Goal: Information Seeking & Learning: Learn about a topic

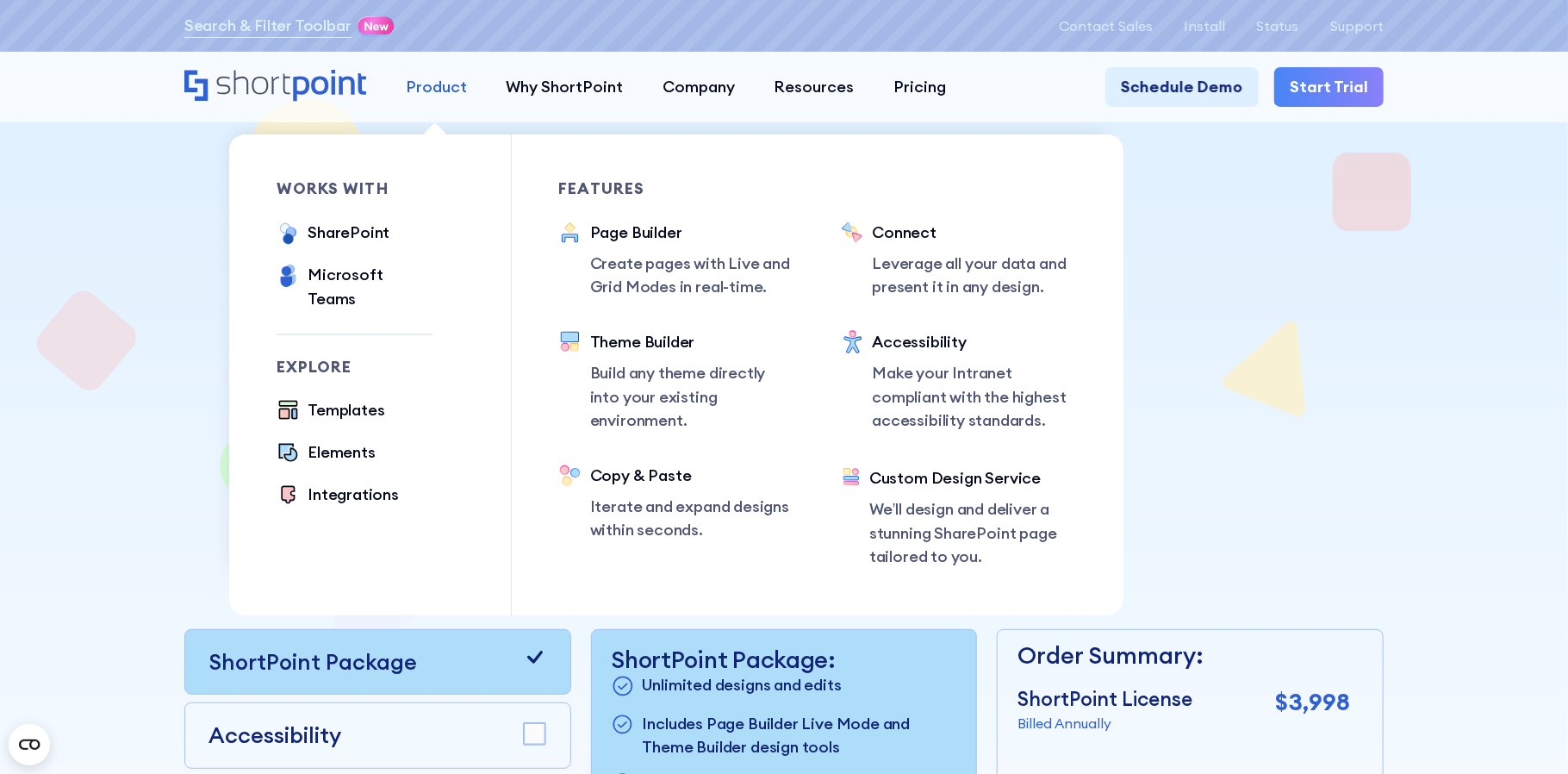
click at [428, 103] on link "Product" at bounding box center [436, 86] width 101 height 39
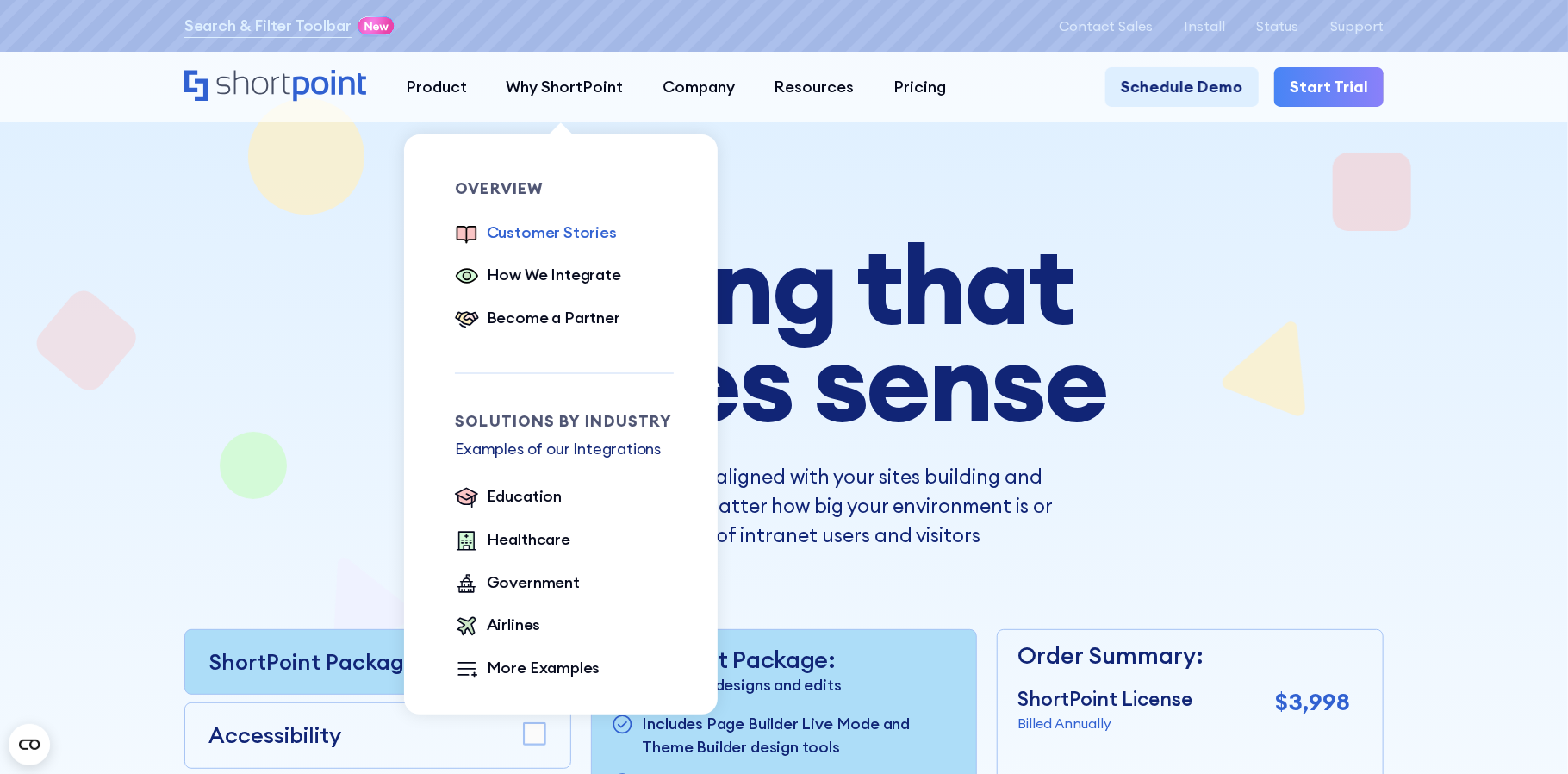
click at [579, 232] on div "Customer Stories" at bounding box center [552, 233] width 131 height 24
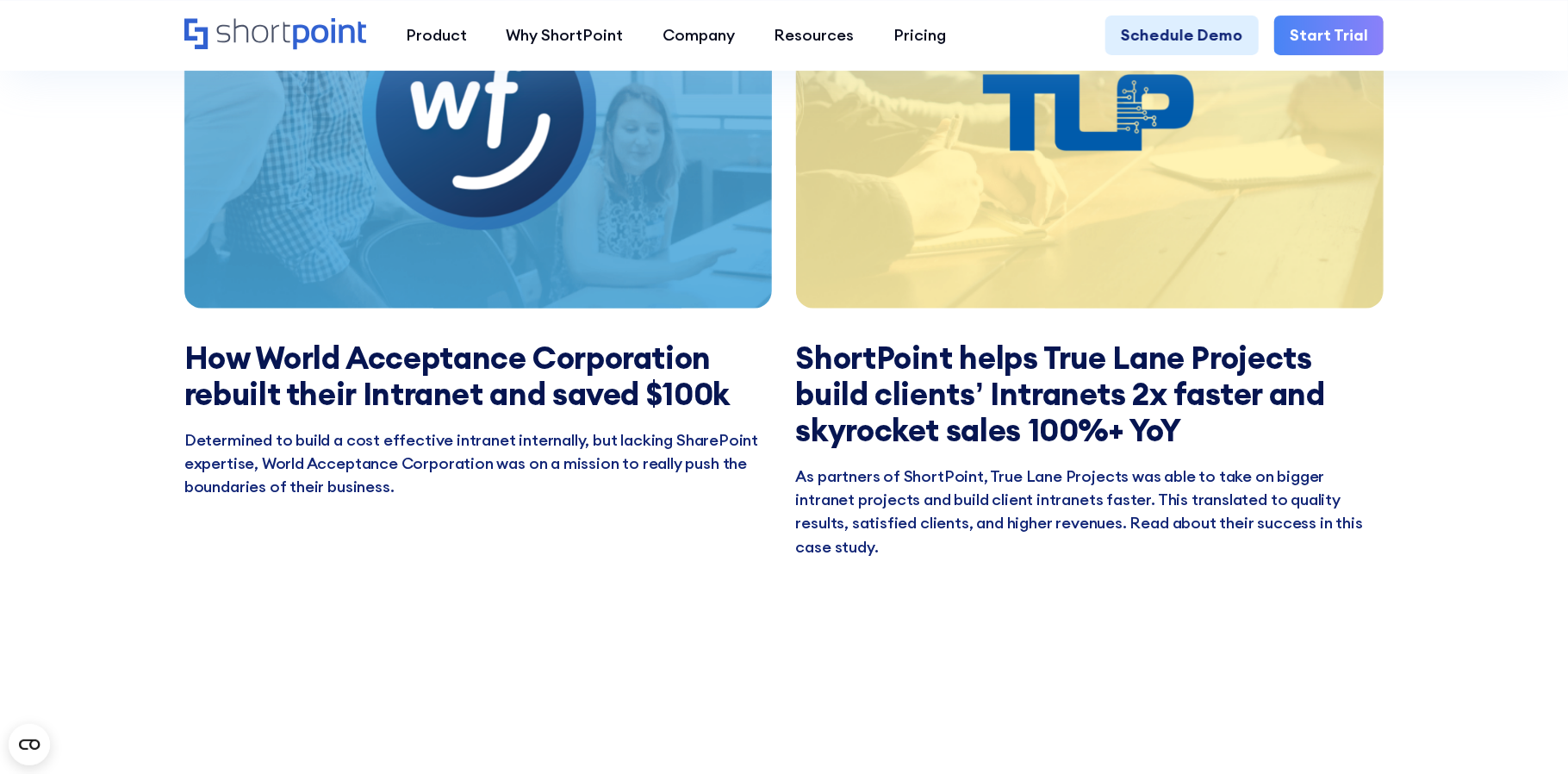
scroll to position [4066, 0]
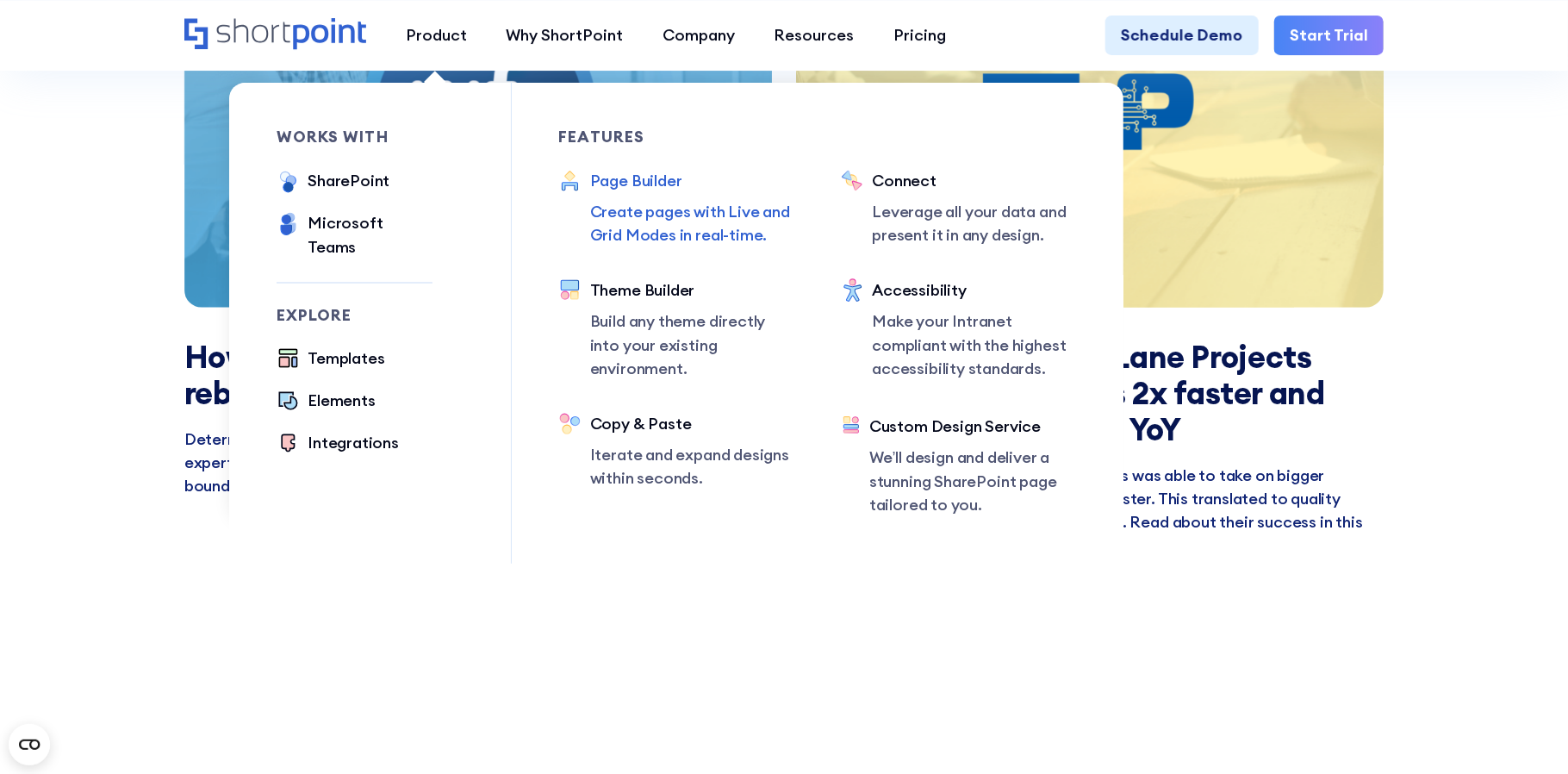
click at [661, 185] on div "Page Builder" at bounding box center [692, 181] width 204 height 24
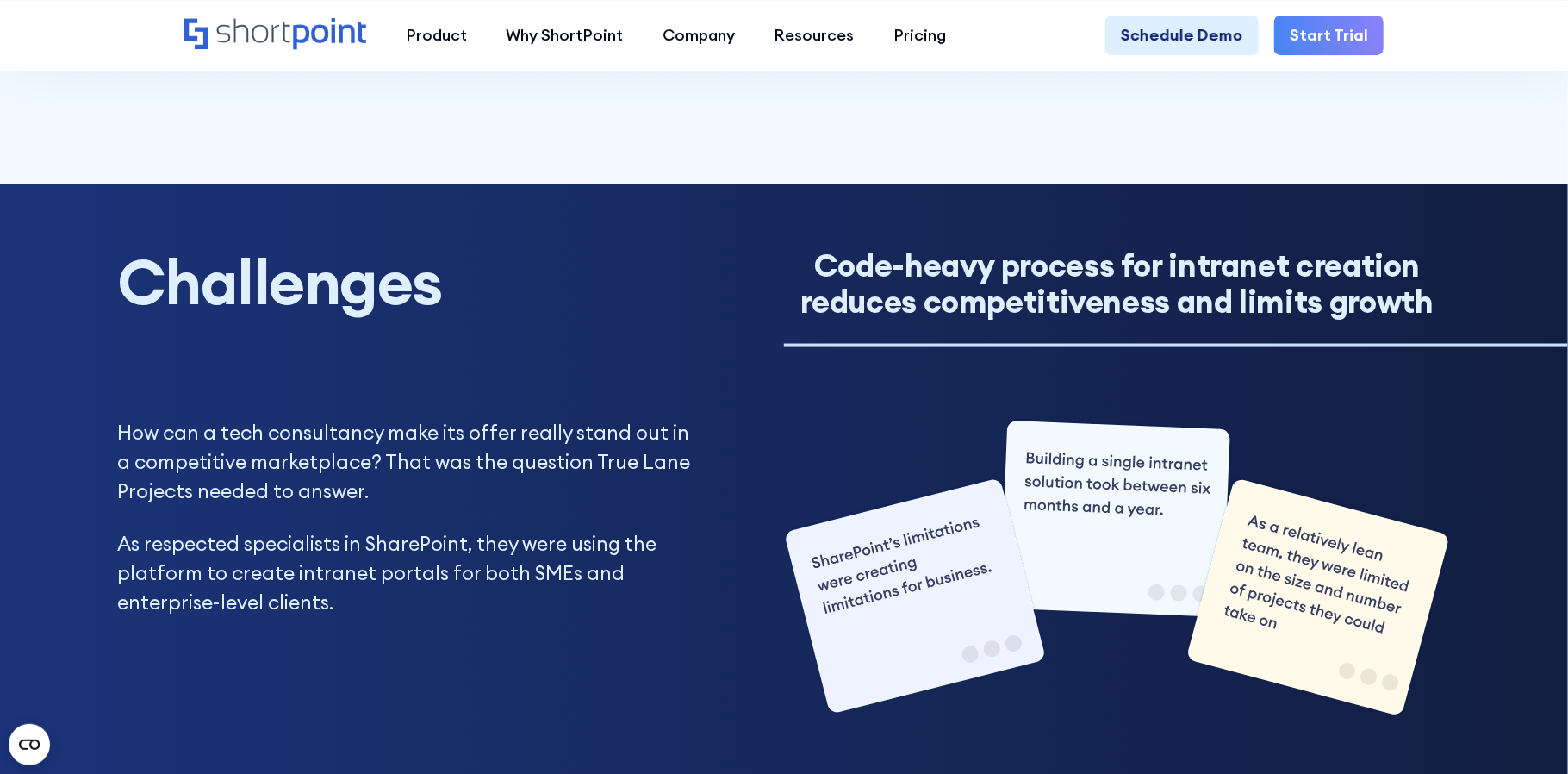
scroll to position [1379, 0]
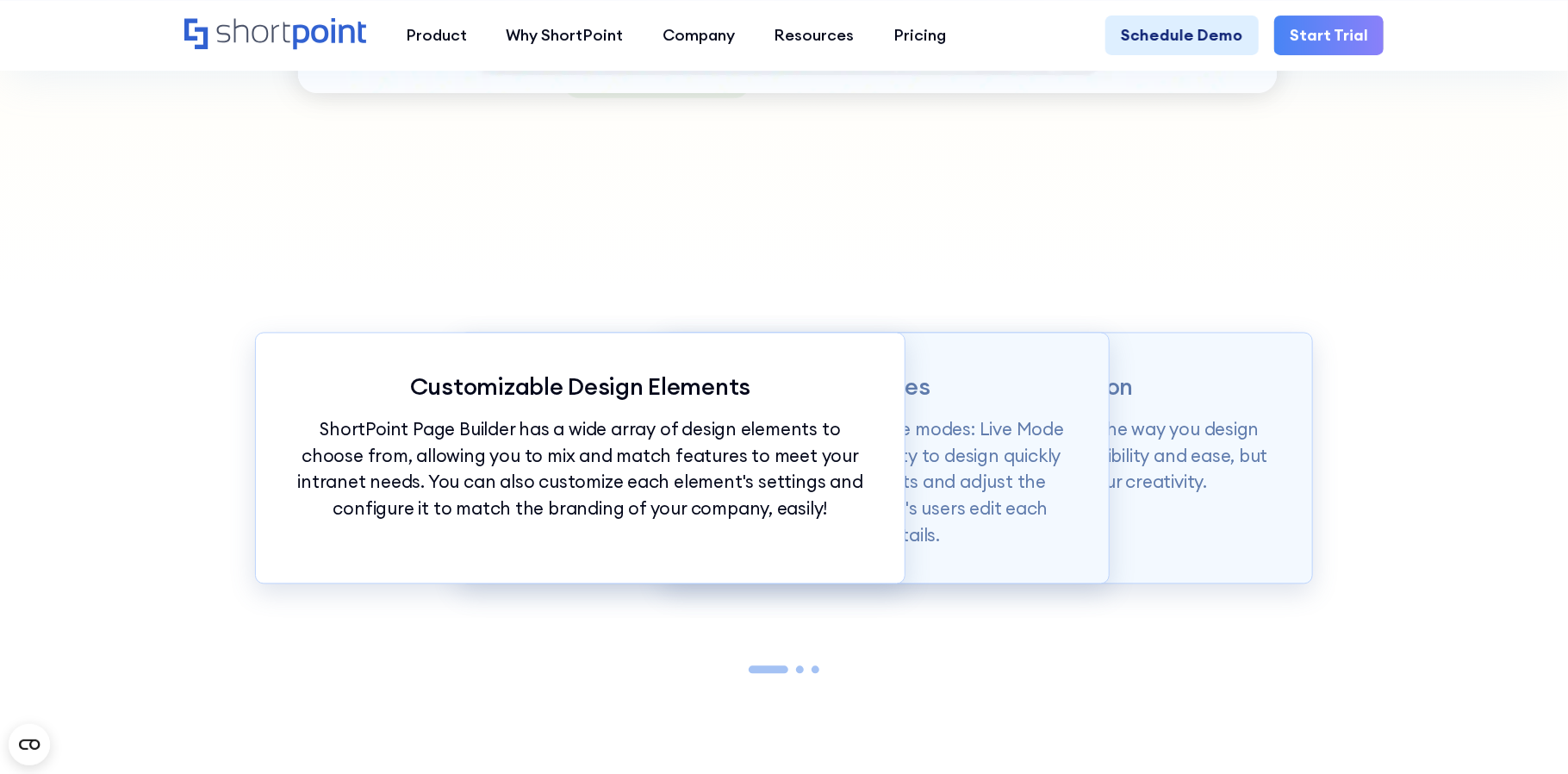
scroll to position [1724, 0]
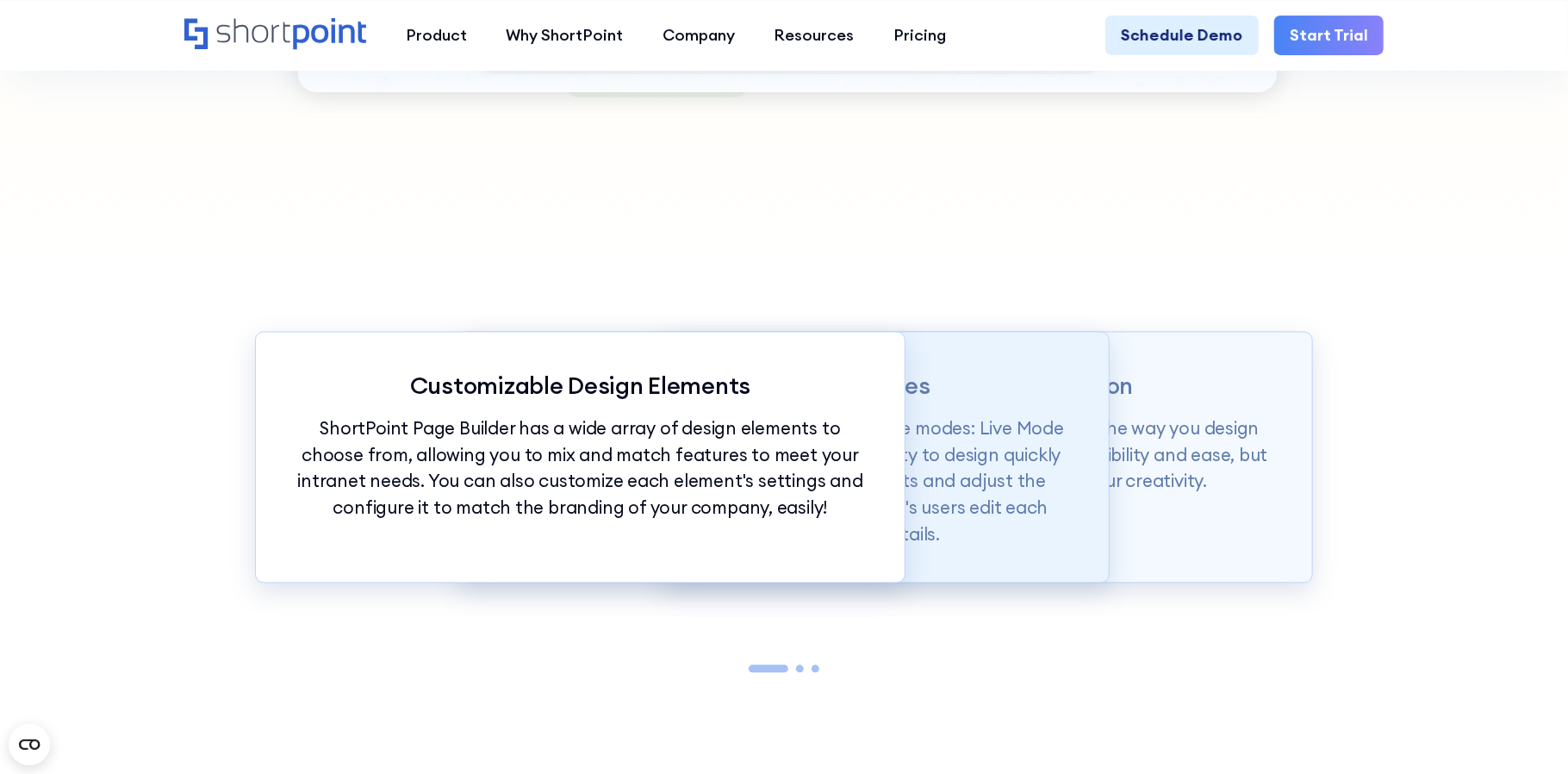
click at [1086, 428] on div "Intuitive Editing Interfaces Page builder allows users to design in two flexibl…" at bounding box center [784, 456] width 652 height 250
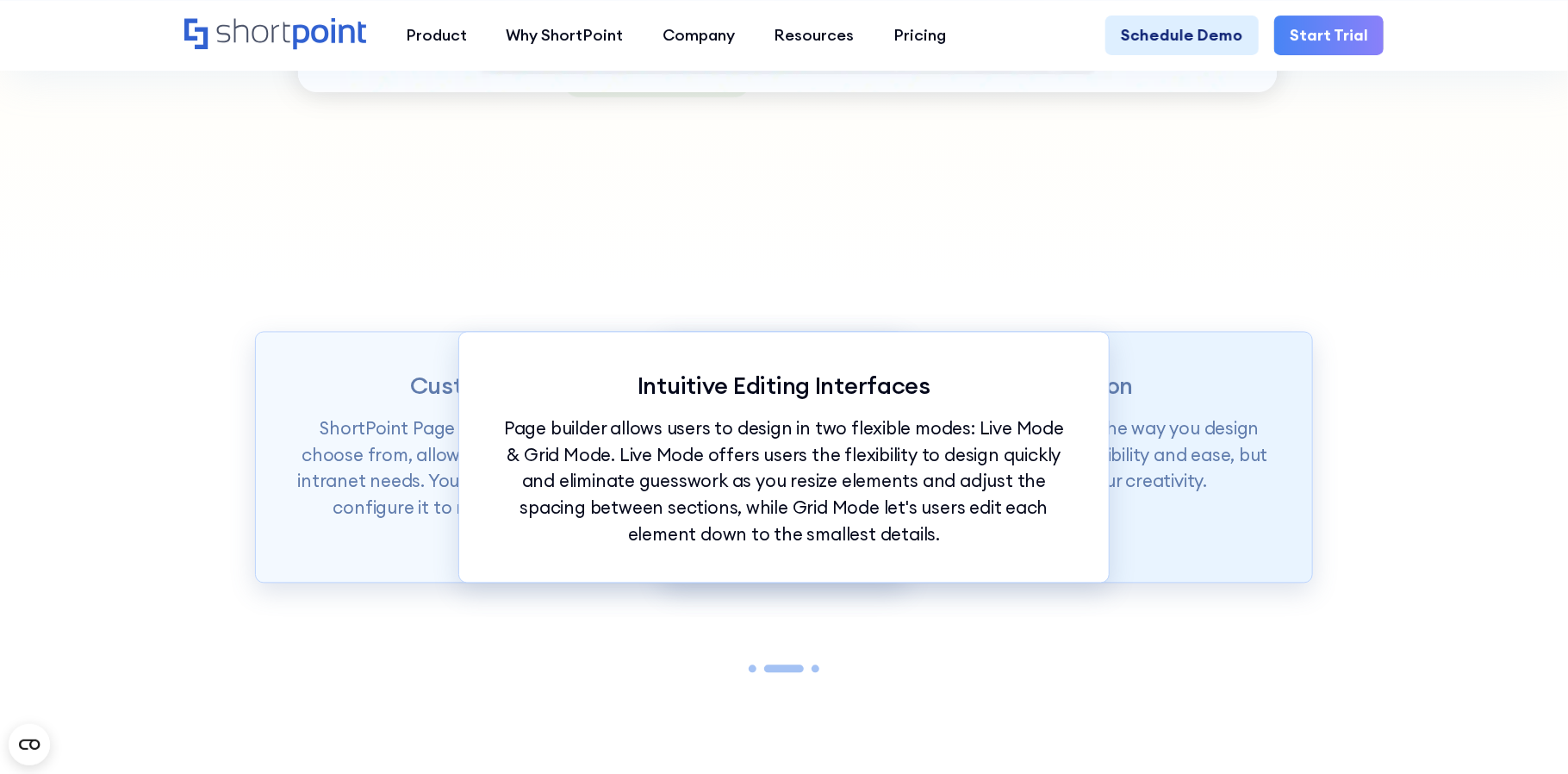
click at [1145, 445] on p "ShortPoint Page Builder is truly revolutionizing the way you design your Intran…" at bounding box center [988, 456] width 572 height 79
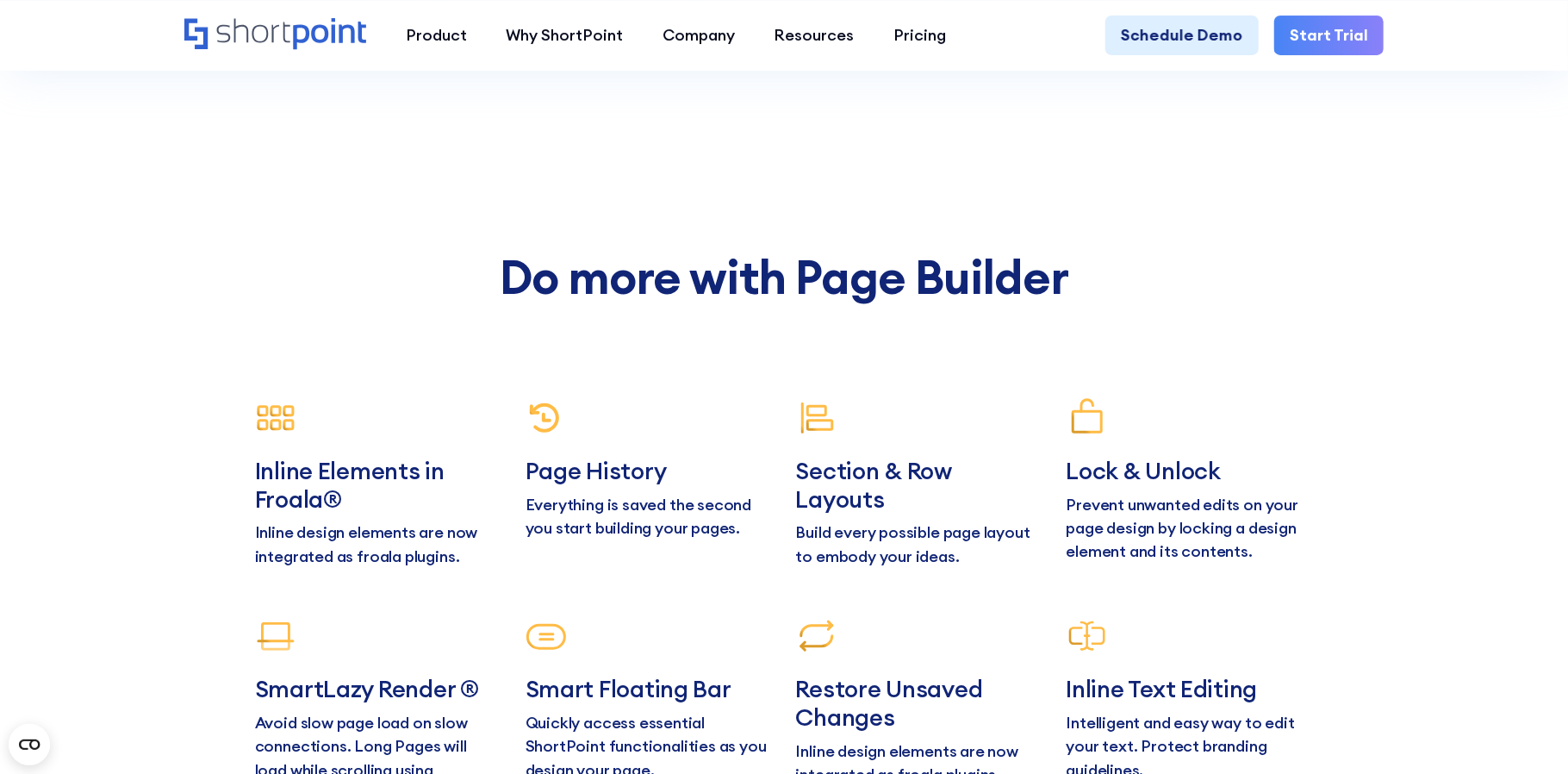
scroll to position [8357, 0]
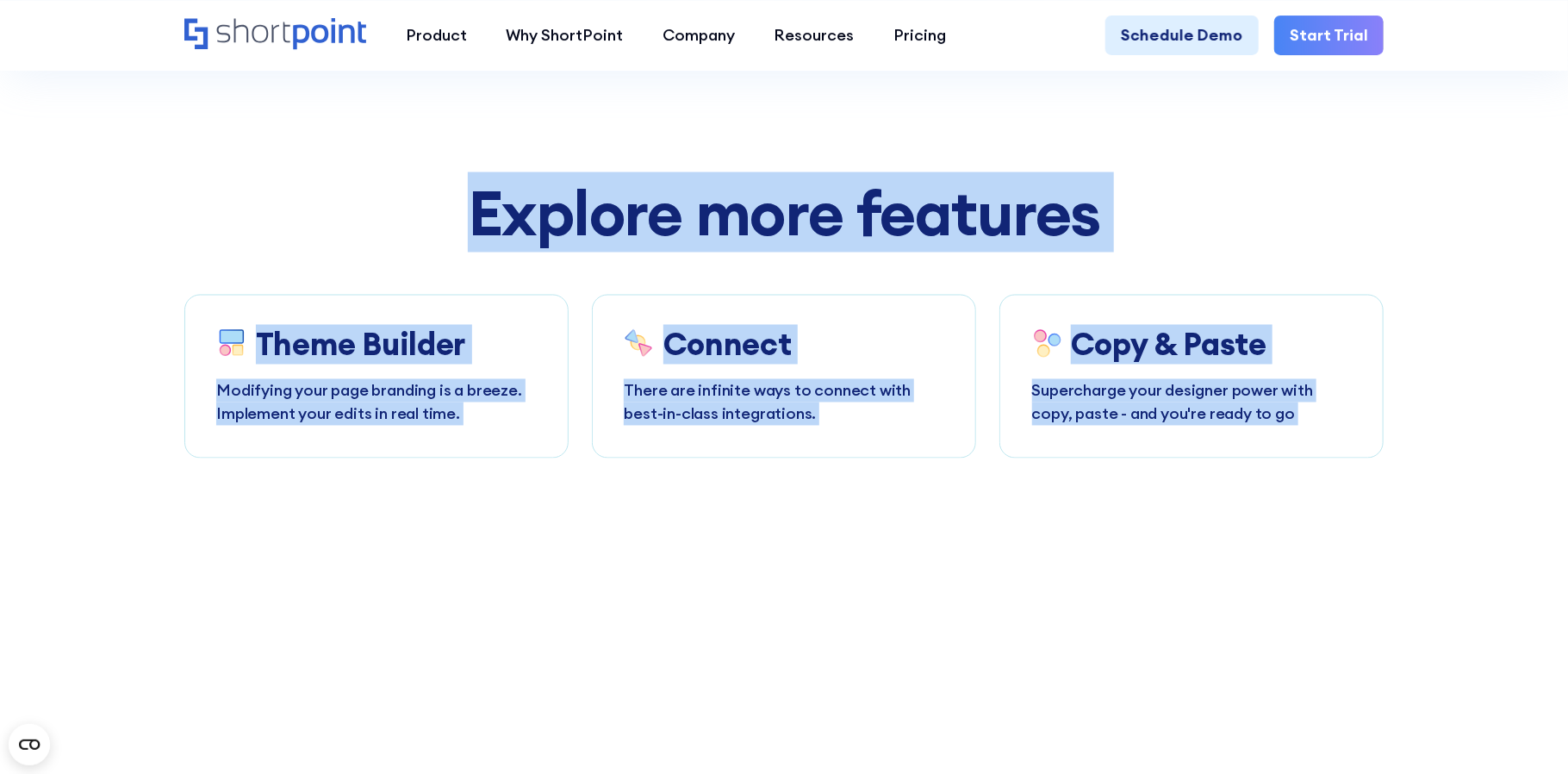
drag, startPoint x: 1100, startPoint y: 344, endPoint x: 1580, endPoint y: 813, distance: 671.1
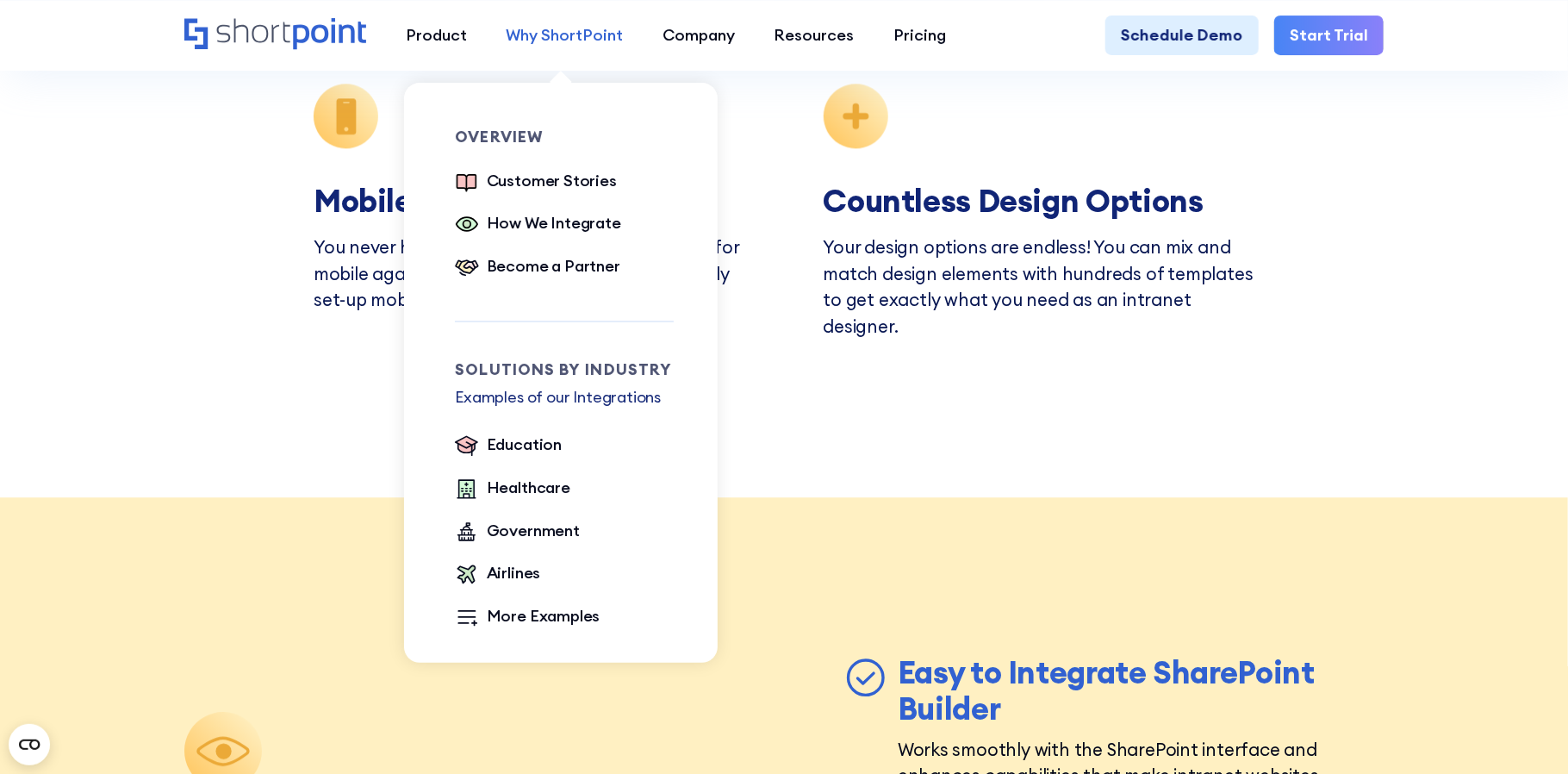
scroll to position [6125, 0]
click at [550, 537] on div "Government" at bounding box center [533, 531] width 93 height 24
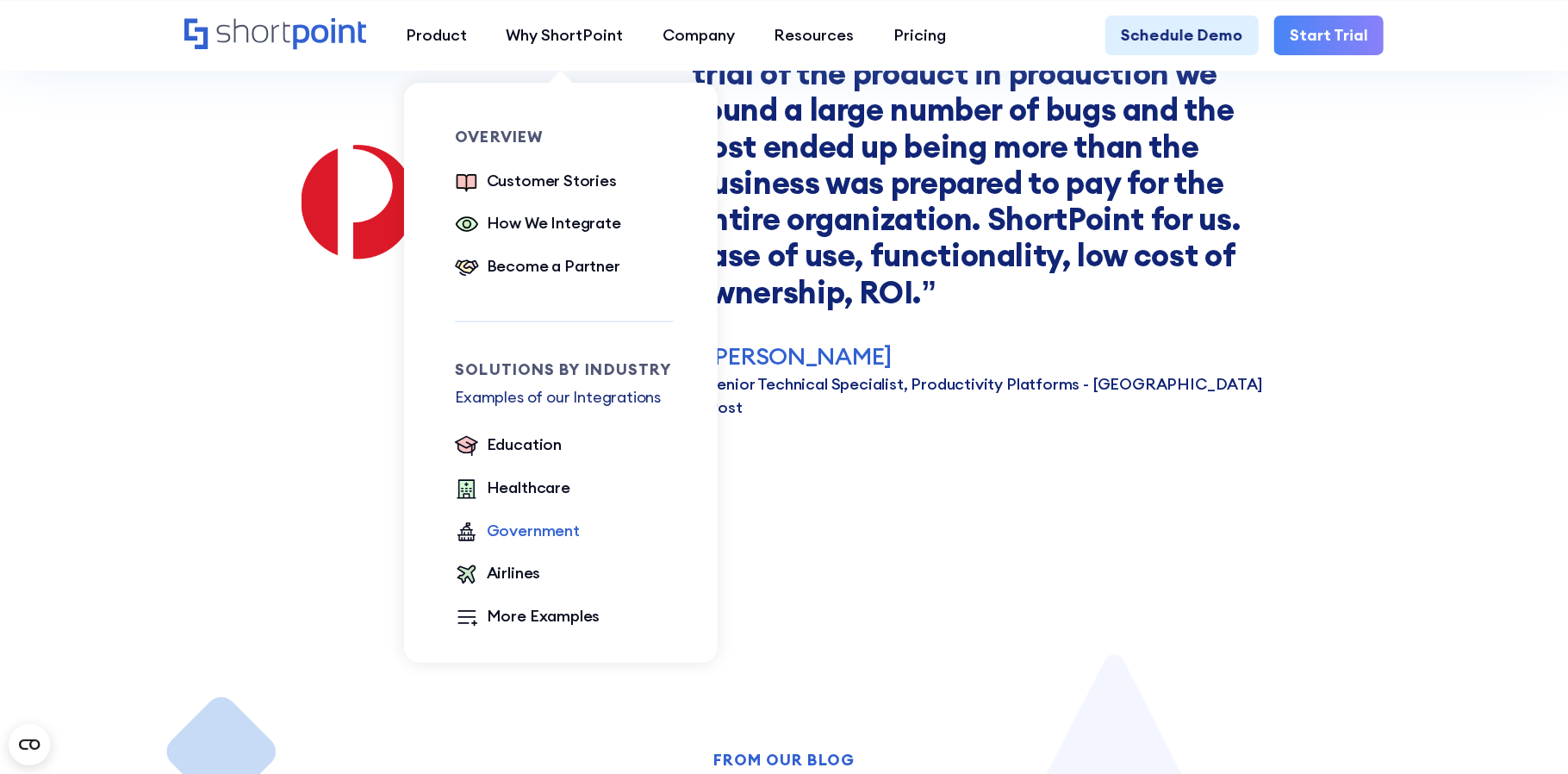
scroll to position [2232, 0]
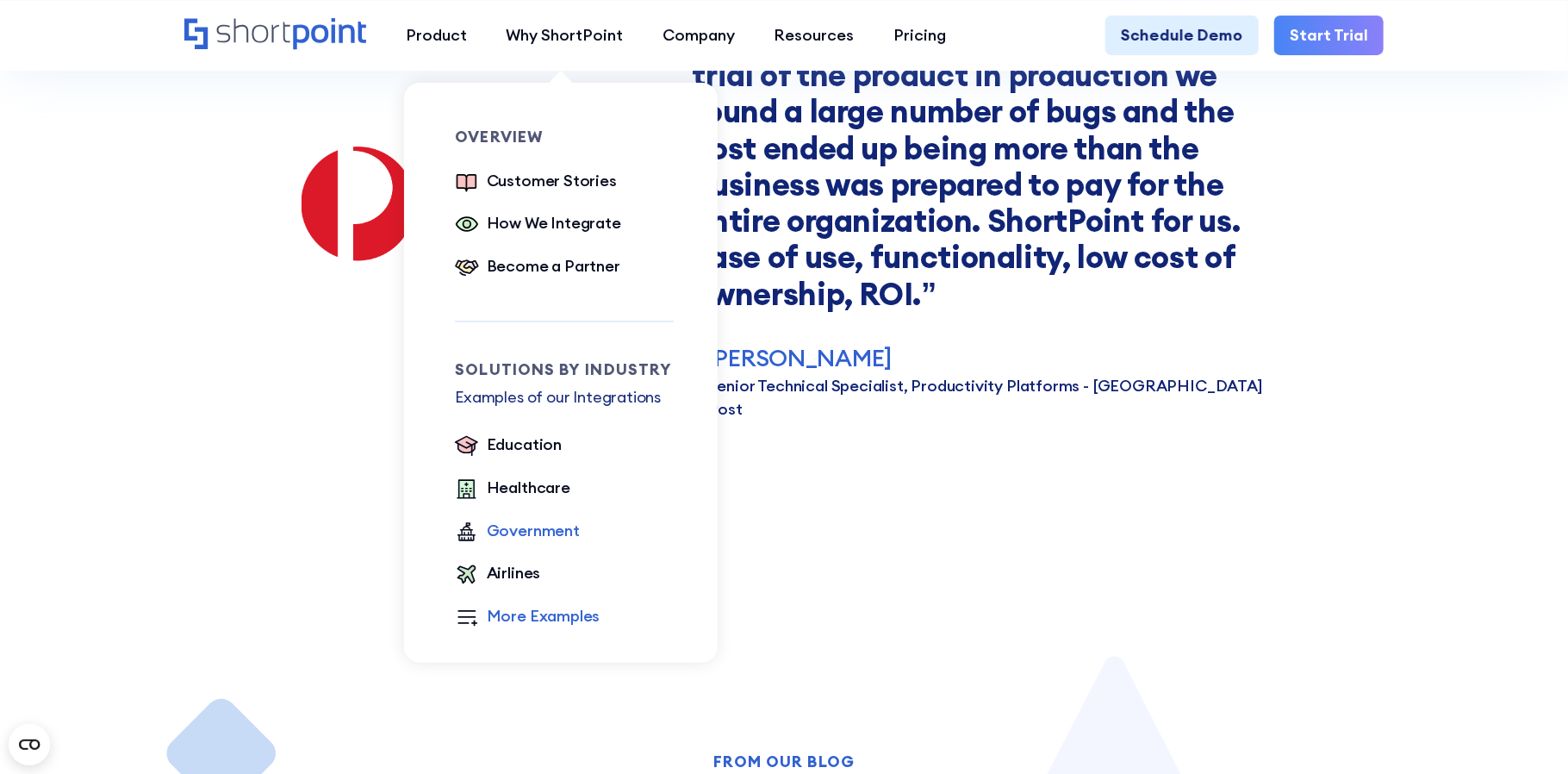
click at [550, 620] on div "More Examples" at bounding box center [543, 617] width 114 height 24
